Goal: Information Seeking & Learning: Learn about a topic

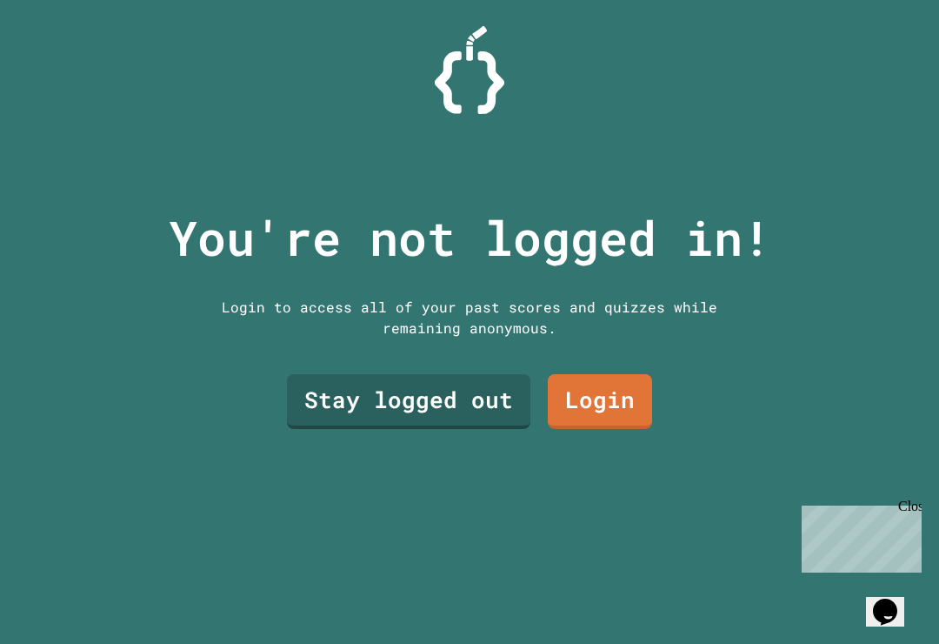
click at [494, 424] on link "Stay logged out" at bounding box center [409, 401] width 244 height 55
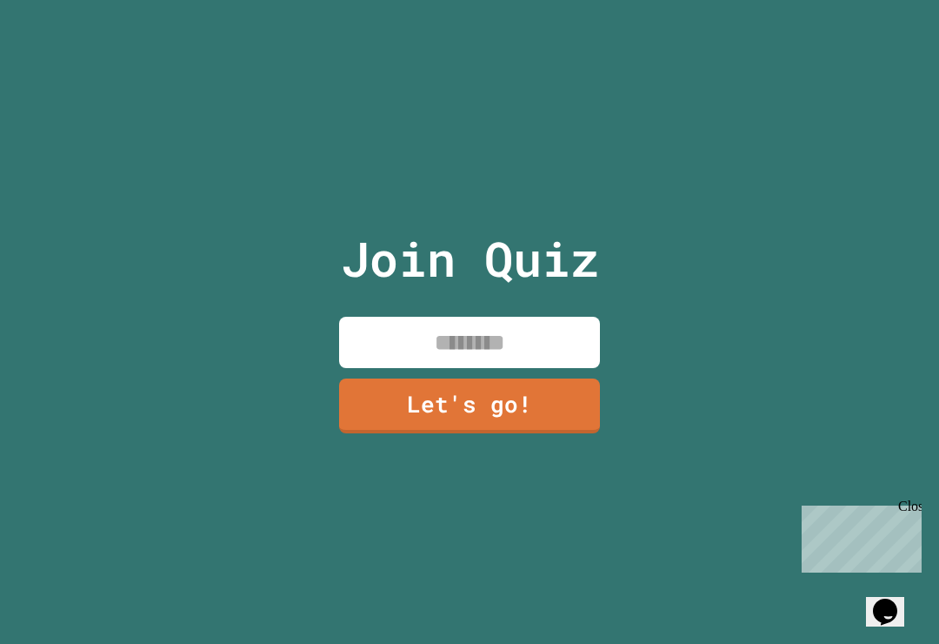
click at [564, 345] on input at bounding box center [469, 342] width 261 height 51
type input "*********"
click at [527, 418] on link "Let's go!" at bounding box center [470, 404] width 260 height 57
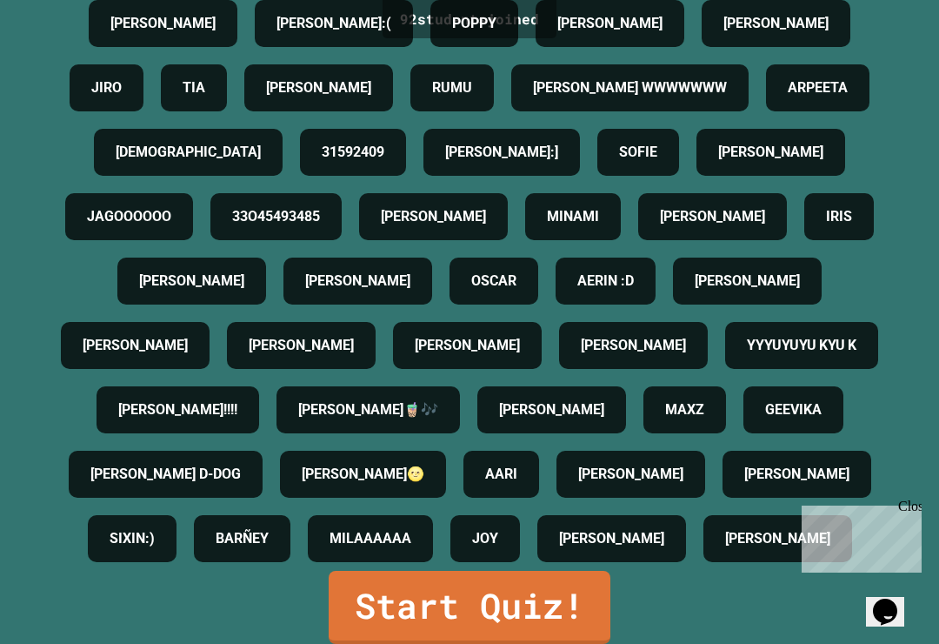
click at [607, 608] on link "Start Quiz!" at bounding box center [470, 607] width 282 height 73
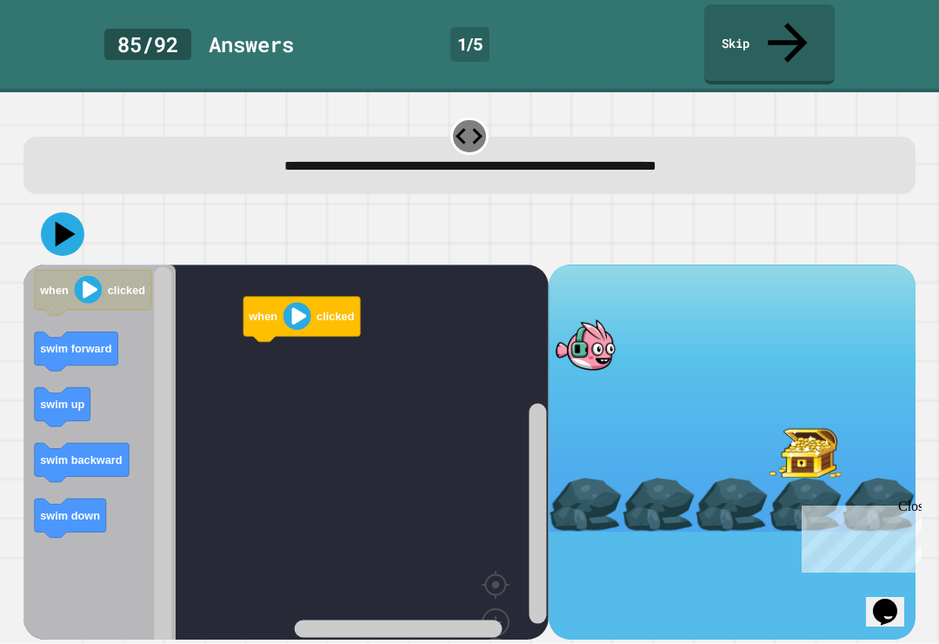
scroll to position [27, 0]
click at [237, 304] on rect "Blockly Workspace" at bounding box center [285, 484] width 525 height 440
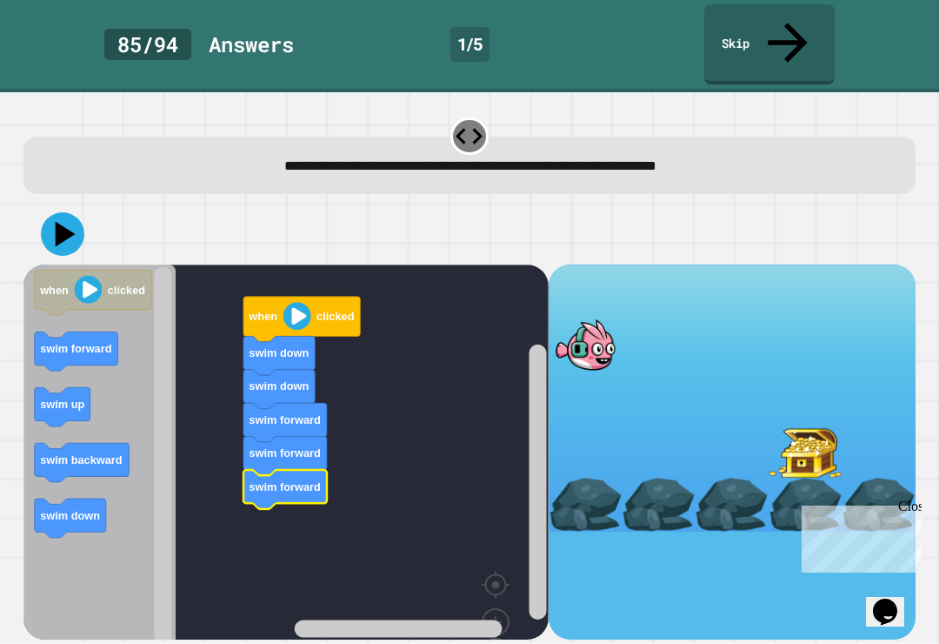
click at [50, 212] on icon at bounding box center [62, 233] width 43 height 43
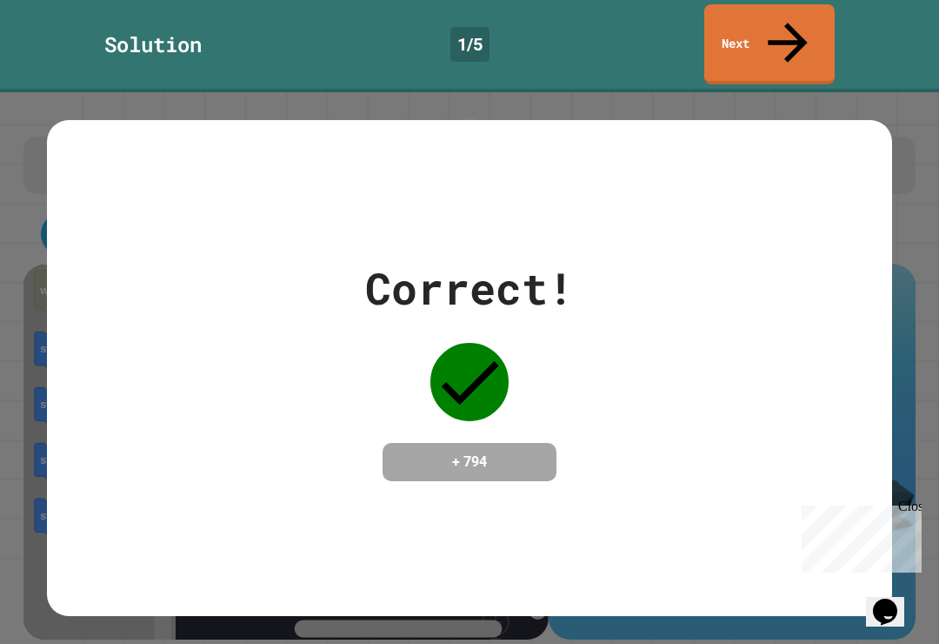
click at [794, 371] on div "Correct! + 794" at bounding box center [470, 368] width 846 height 225
click at [719, 431] on div "Correct! + 794" at bounding box center [470, 368] width 846 height 225
click at [799, 10] on link "Next" at bounding box center [770, 44] width 130 height 80
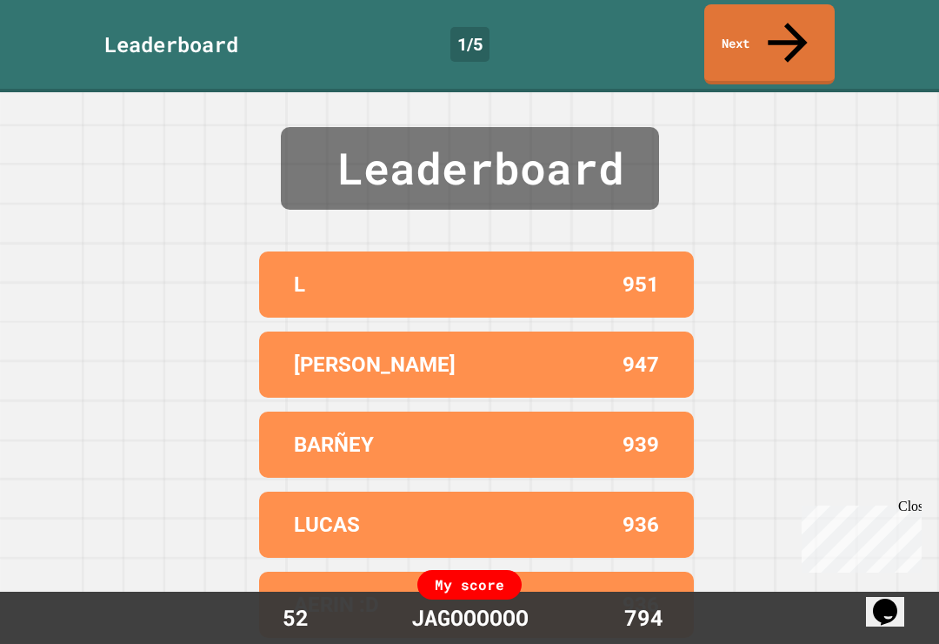
click at [817, 9] on link "Next" at bounding box center [770, 44] width 130 height 80
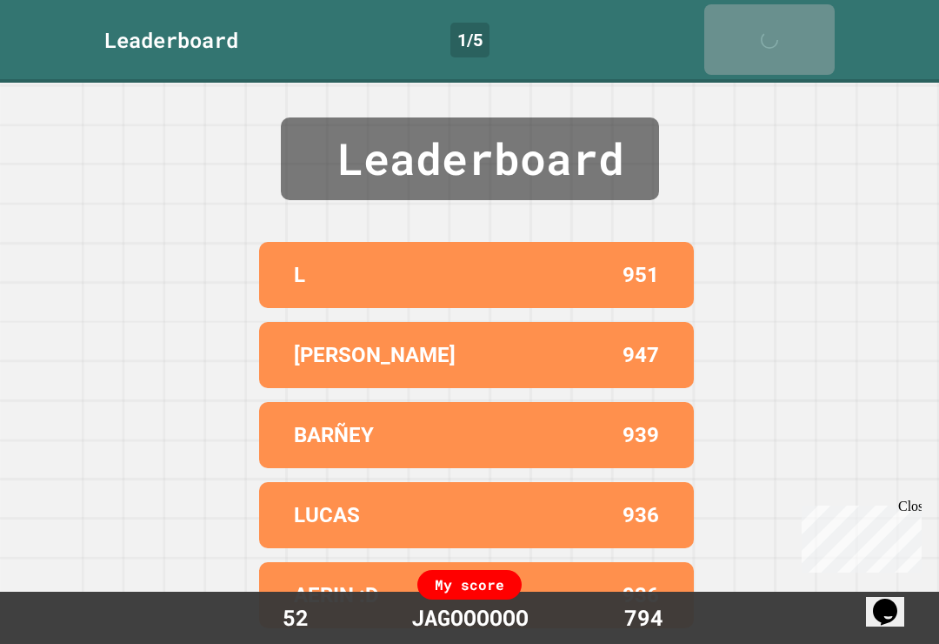
click at [813, 4] on link "Next" at bounding box center [770, 39] width 130 height 70
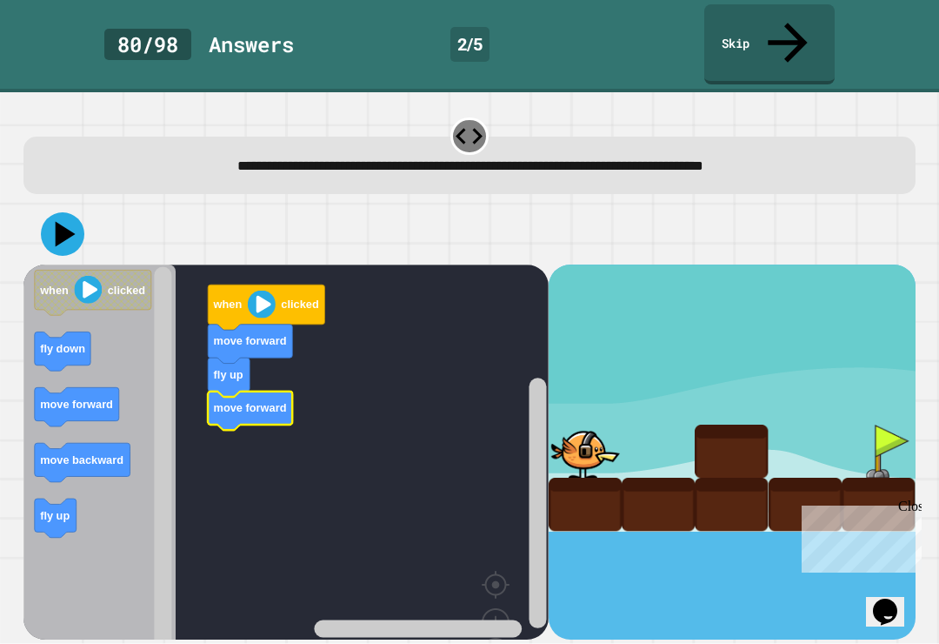
click at [703, 424] on div at bounding box center [731, 450] width 73 height 53
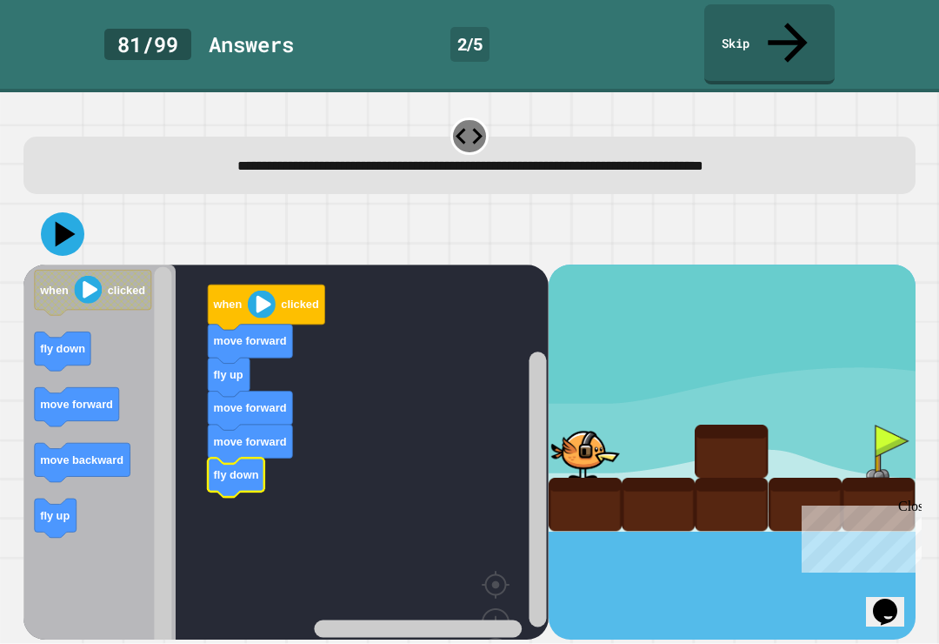
click at [251, 427] on rect "Blockly Workspace" at bounding box center [285, 484] width 525 height 440
click at [65, 212] on icon at bounding box center [62, 233] width 43 height 43
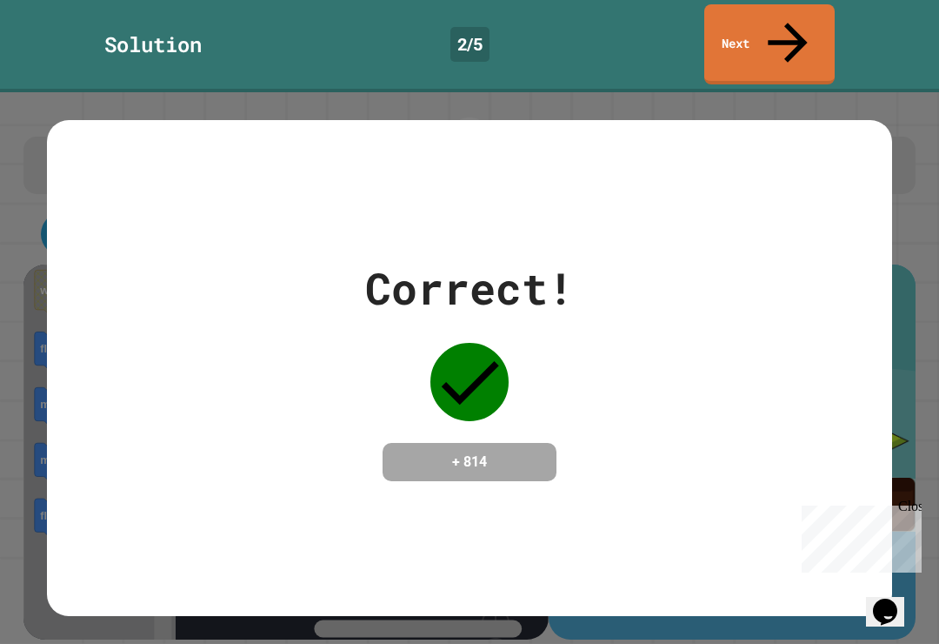
click at [799, 4] on link "Next" at bounding box center [770, 44] width 130 height 80
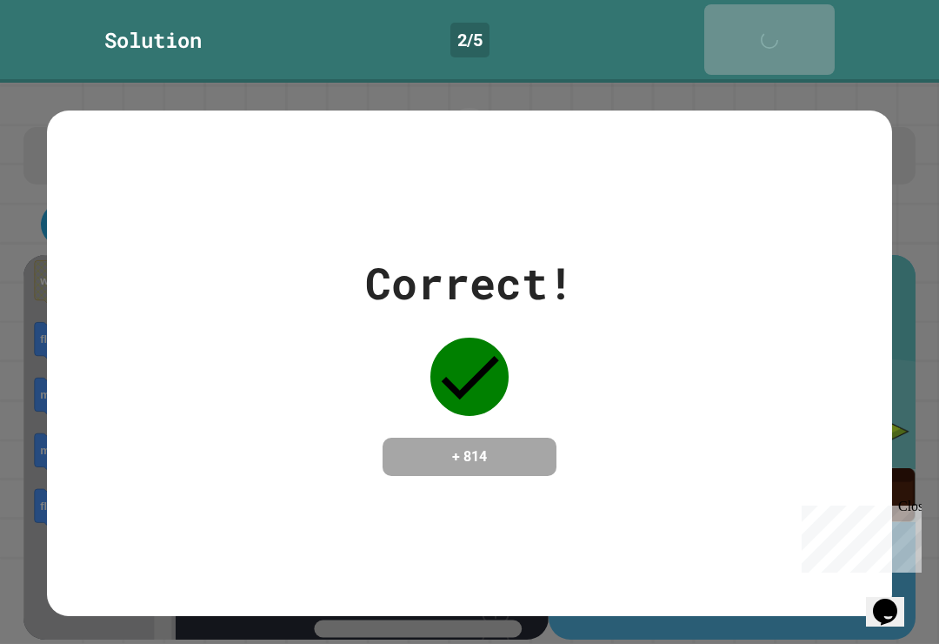
click at [792, 31] on icon at bounding box center [774, 48] width 35 height 35
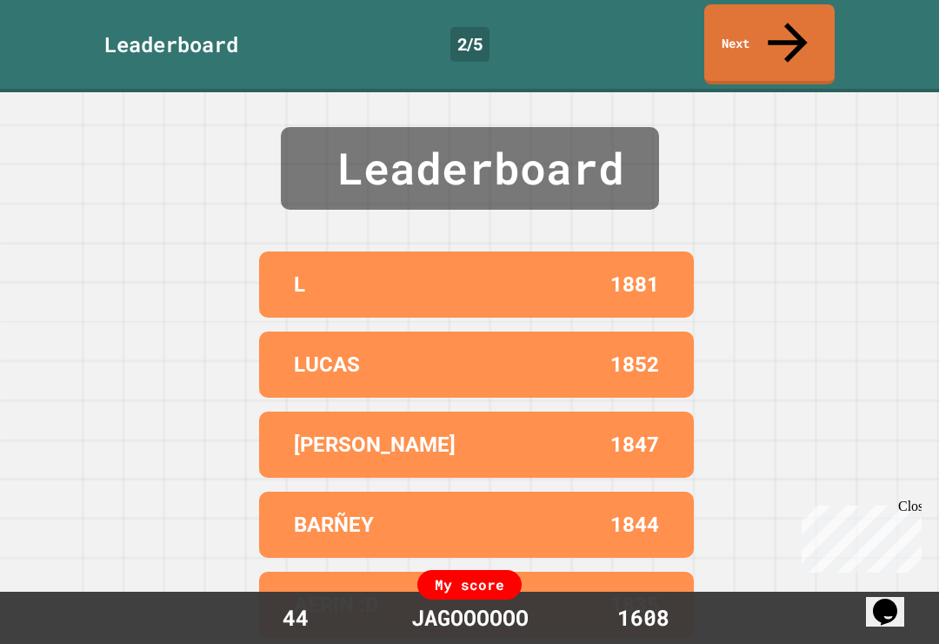
click at [811, 5] on link "Next" at bounding box center [770, 44] width 130 height 80
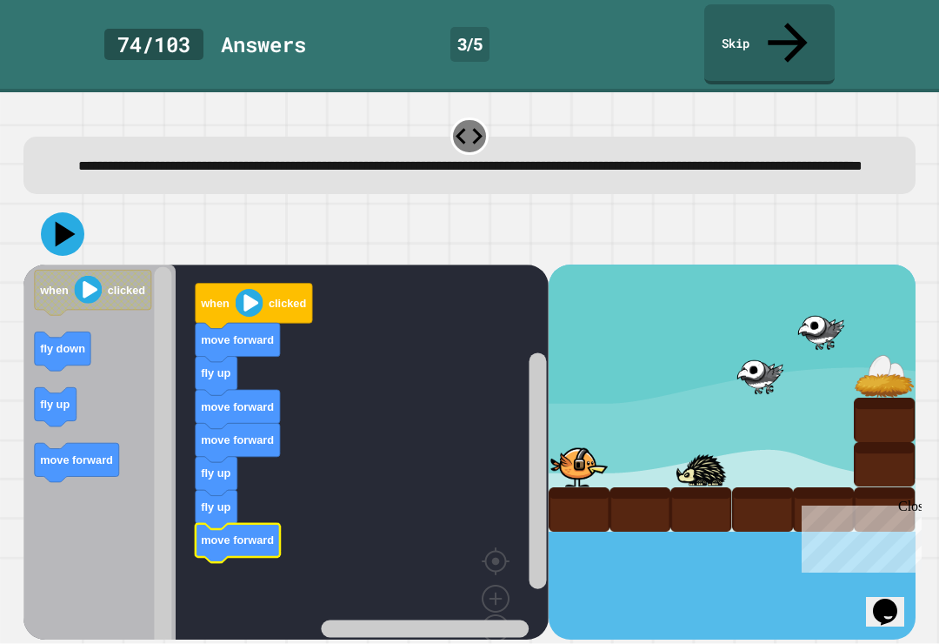
click at [71, 212] on icon at bounding box center [62, 233] width 43 height 43
click at [208, 492] on icon "Blockly Workspace" at bounding box center [220, 511] width 42 height 39
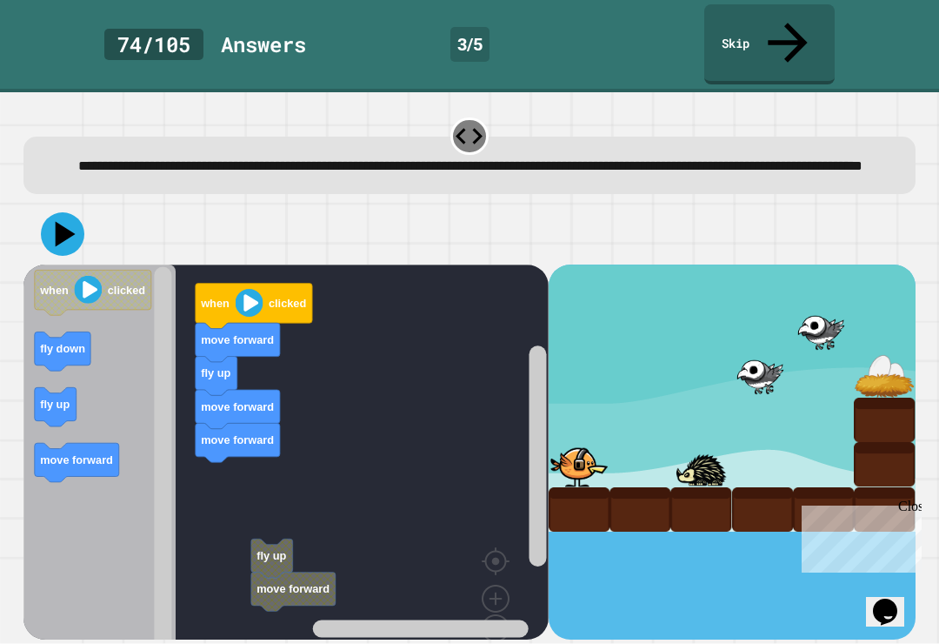
click at [264, 549] on text "fly up" at bounding box center [272, 555] width 30 height 13
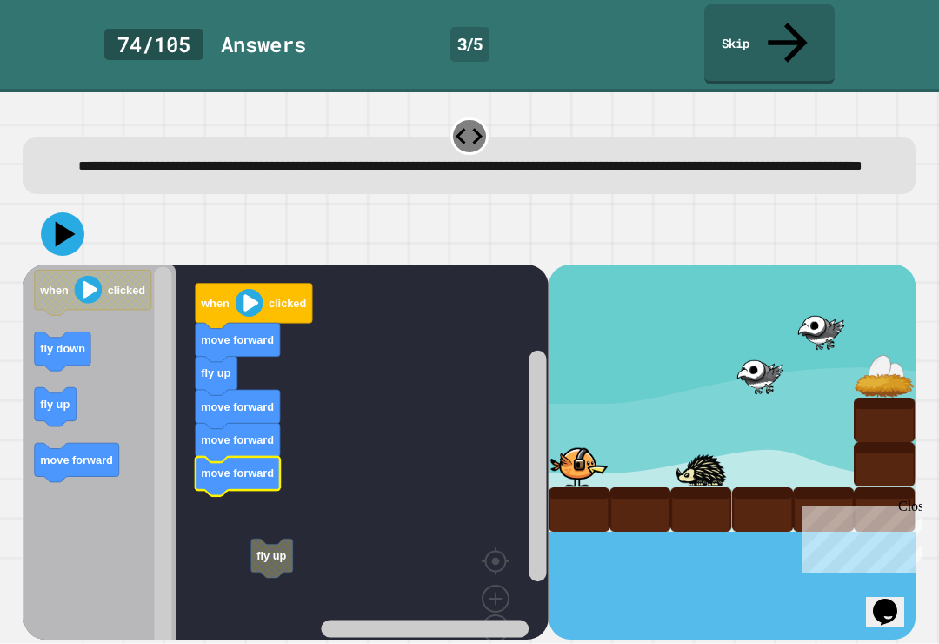
click at [62, 212] on icon at bounding box center [62, 233] width 43 height 43
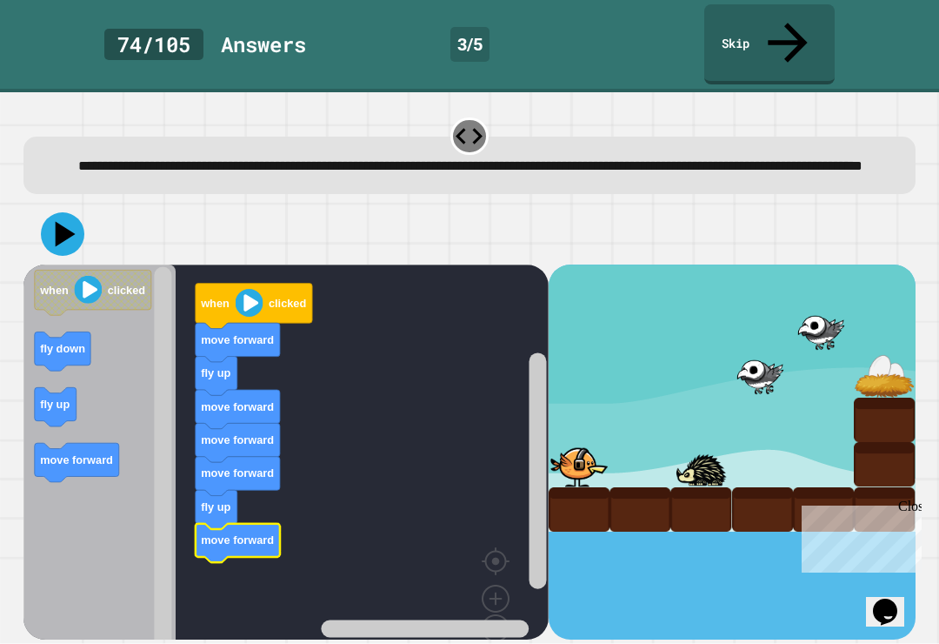
click at [54, 212] on icon at bounding box center [62, 233] width 43 height 43
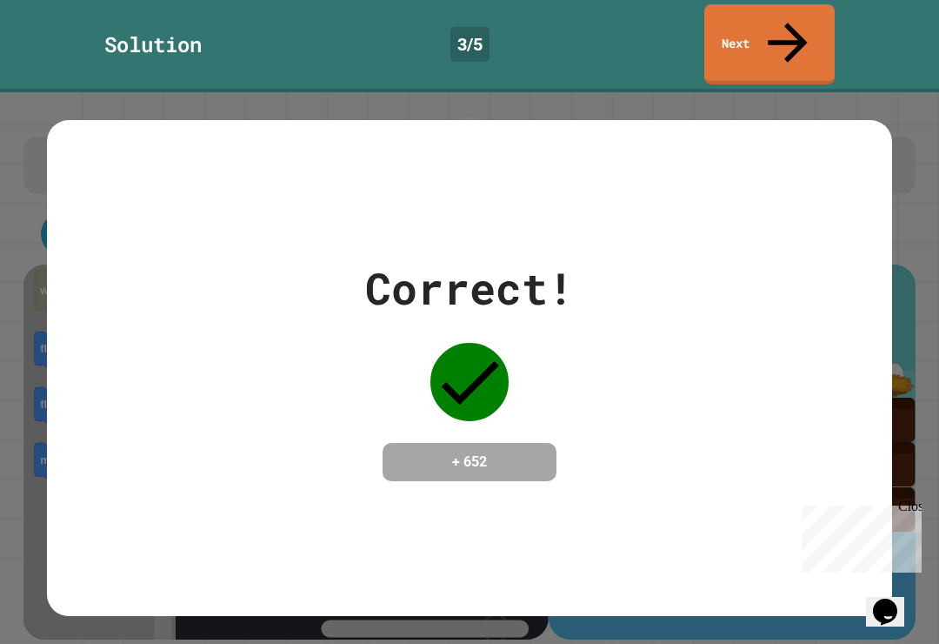
click at [800, 6] on link "Next" at bounding box center [770, 44] width 130 height 80
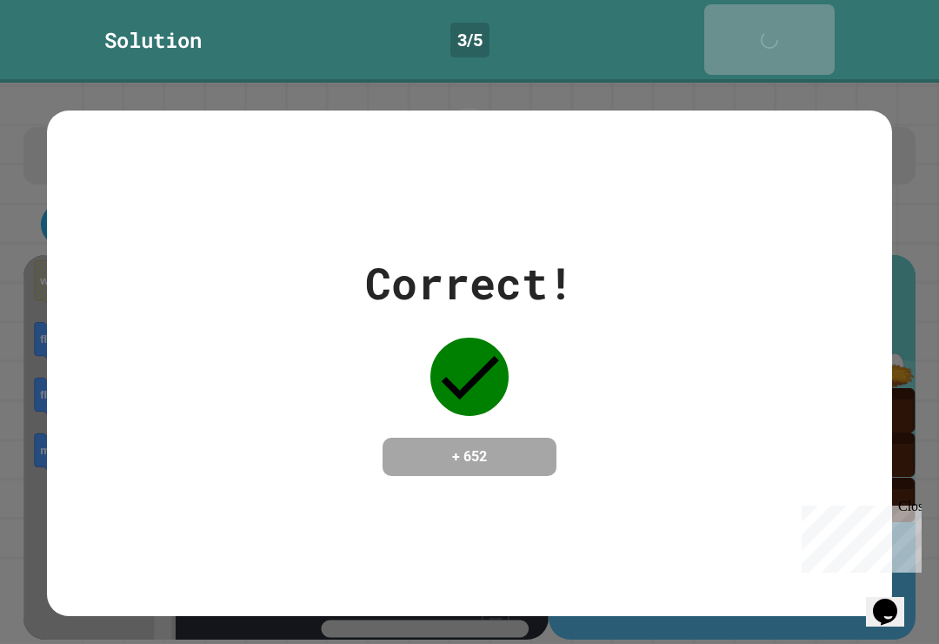
click at [789, 31] on icon at bounding box center [774, 48] width 35 height 35
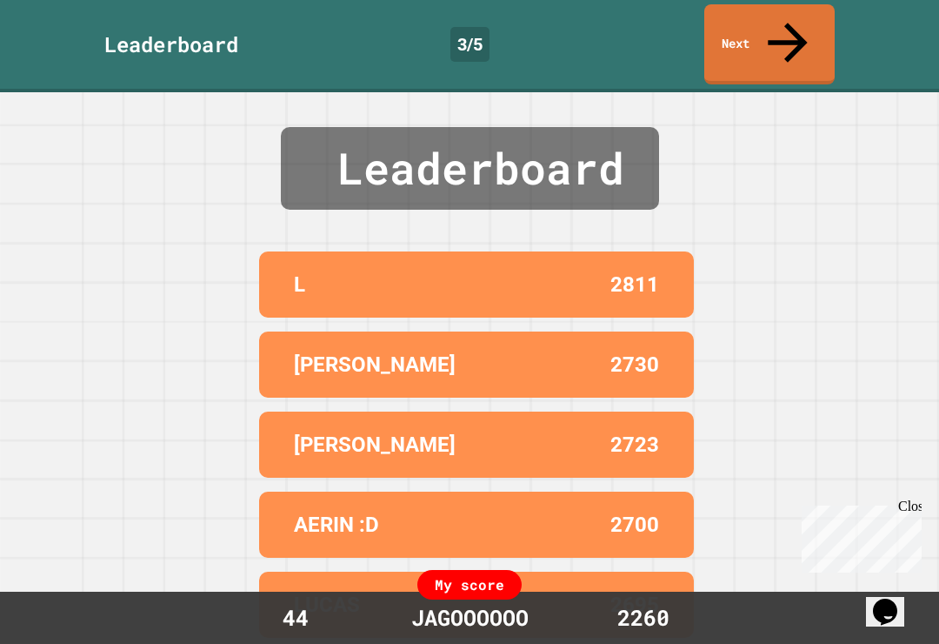
click at [813, 6] on link "Next" at bounding box center [770, 44] width 130 height 80
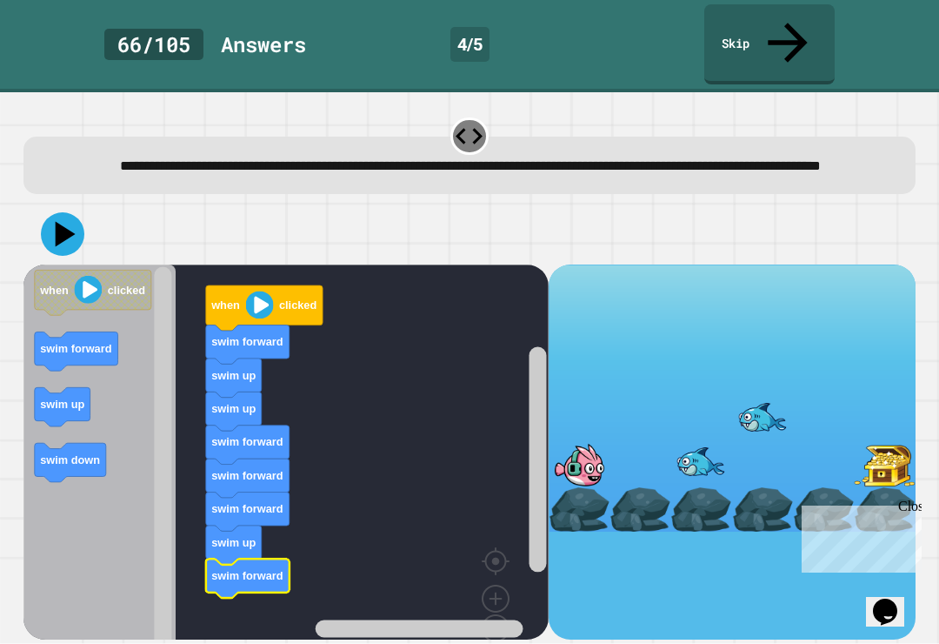
click at [60, 221] on icon at bounding box center [66, 233] width 20 height 25
click at [61, 212] on icon at bounding box center [62, 233] width 43 height 43
click at [64, 212] on button at bounding box center [62, 233] width 43 height 43
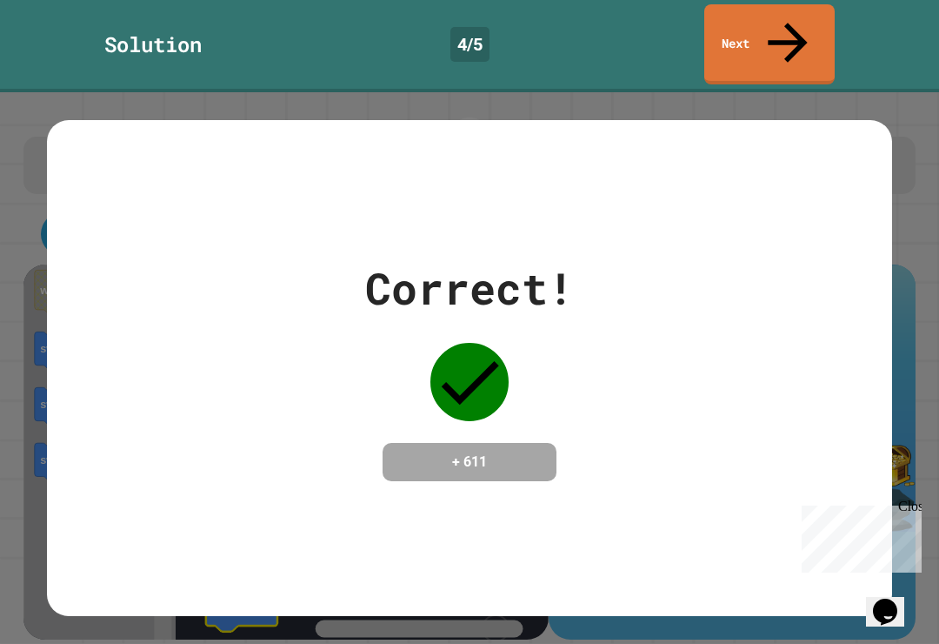
click at [814, 4] on link "Next" at bounding box center [770, 44] width 130 height 80
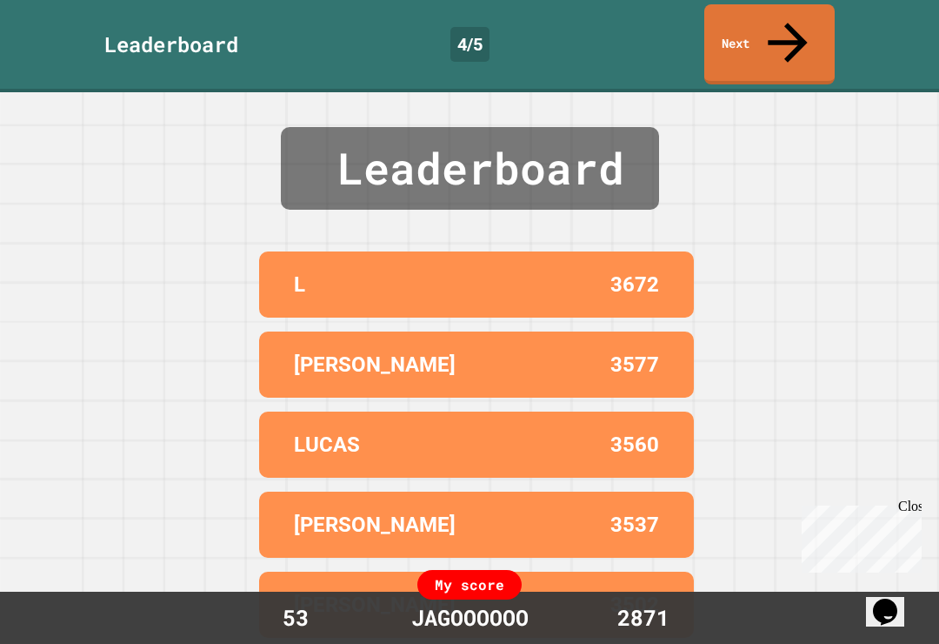
click at [810, 6] on link "Next" at bounding box center [770, 44] width 130 height 80
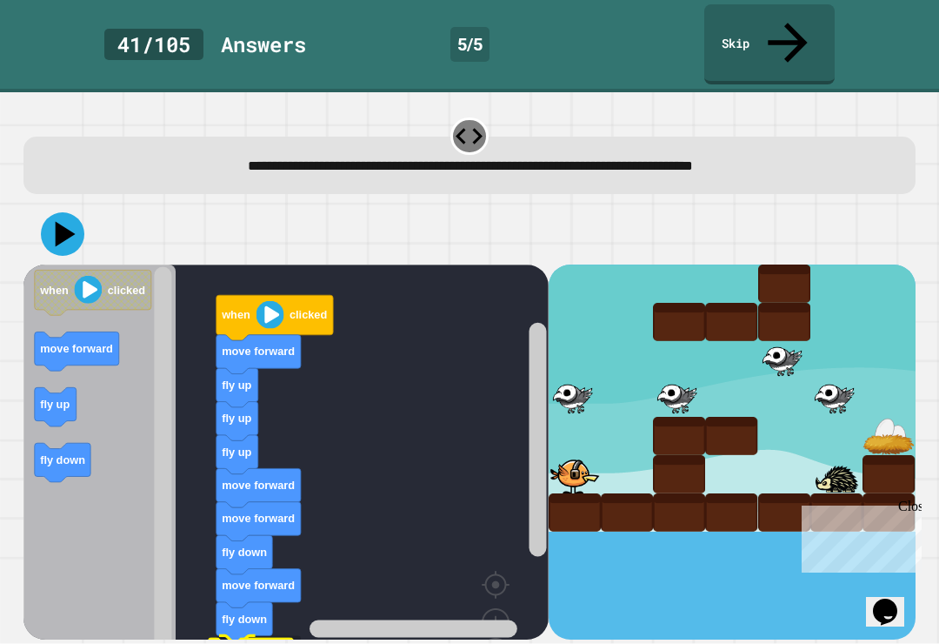
click at [54, 212] on icon at bounding box center [62, 233] width 43 height 43
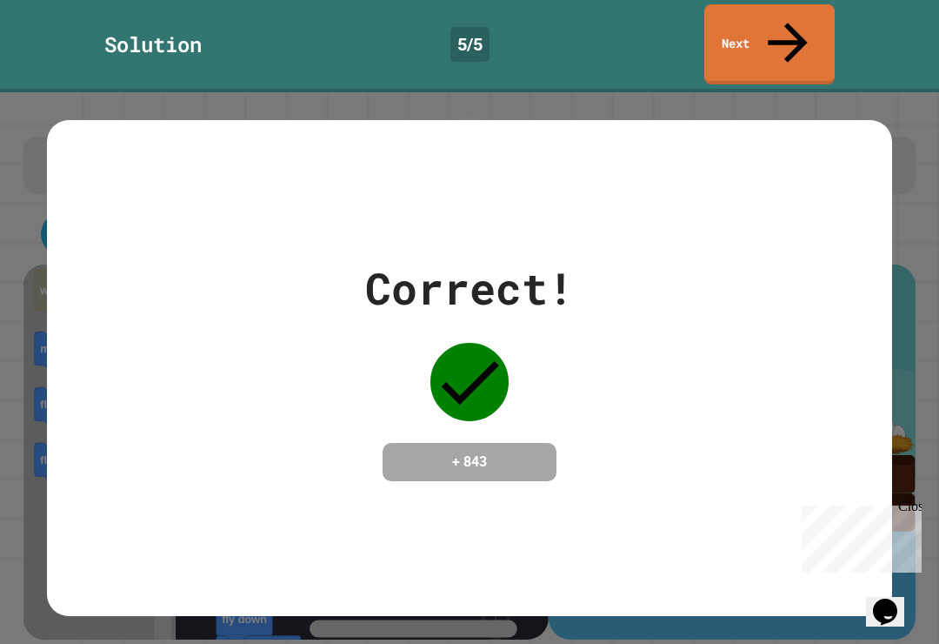
click at [780, 7] on link "Next" at bounding box center [770, 44] width 130 height 80
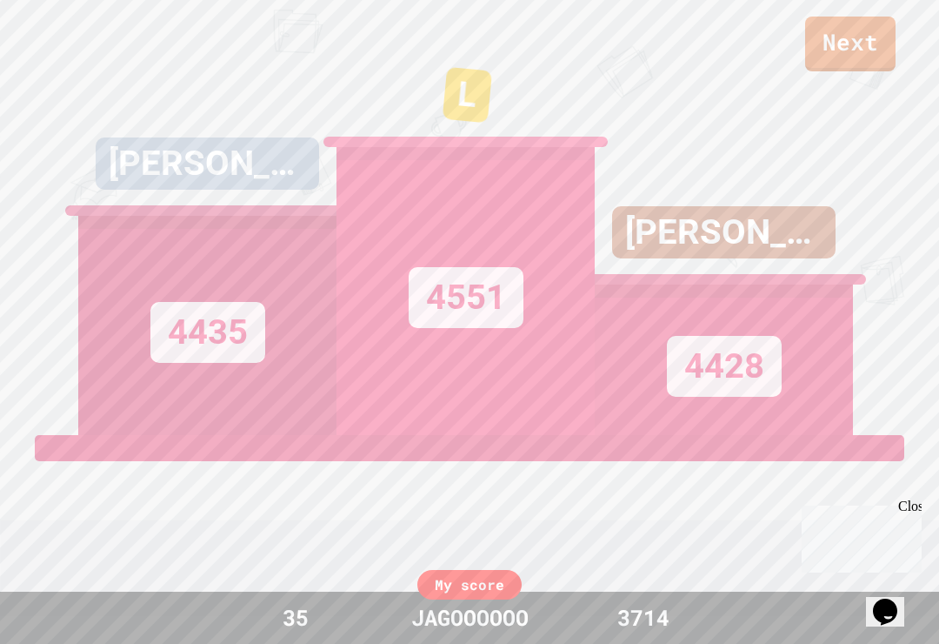
click at [937, 273] on div "Next [PERSON_NAME] 4435 L 4551 [PERSON_NAME] :) 4428 View leaderboard" at bounding box center [469, 295] width 939 height 644
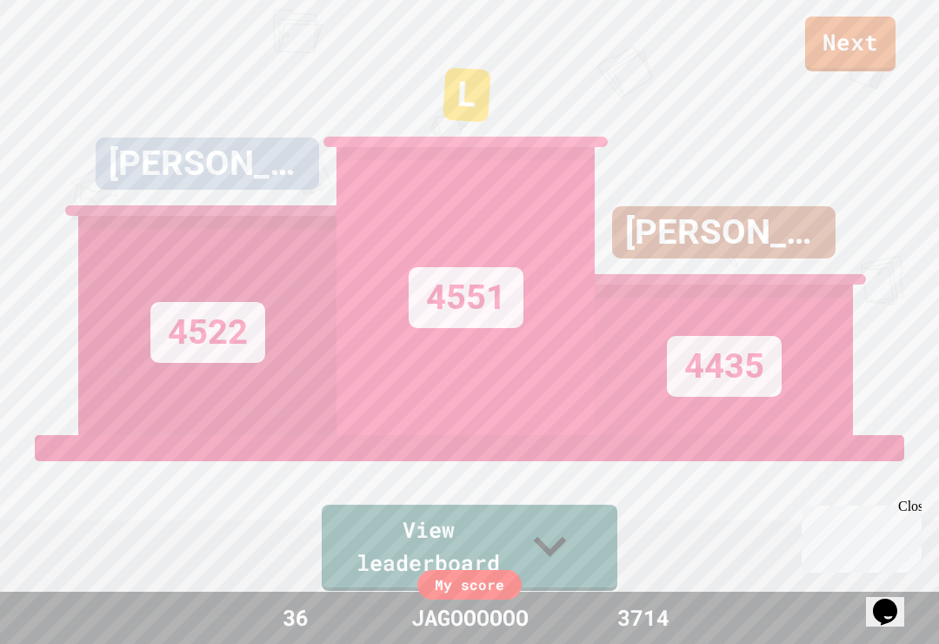
click at [897, 3] on div "Next" at bounding box center [469, 22] width 939 height 98
